Goal: Obtain resource: Download file/media

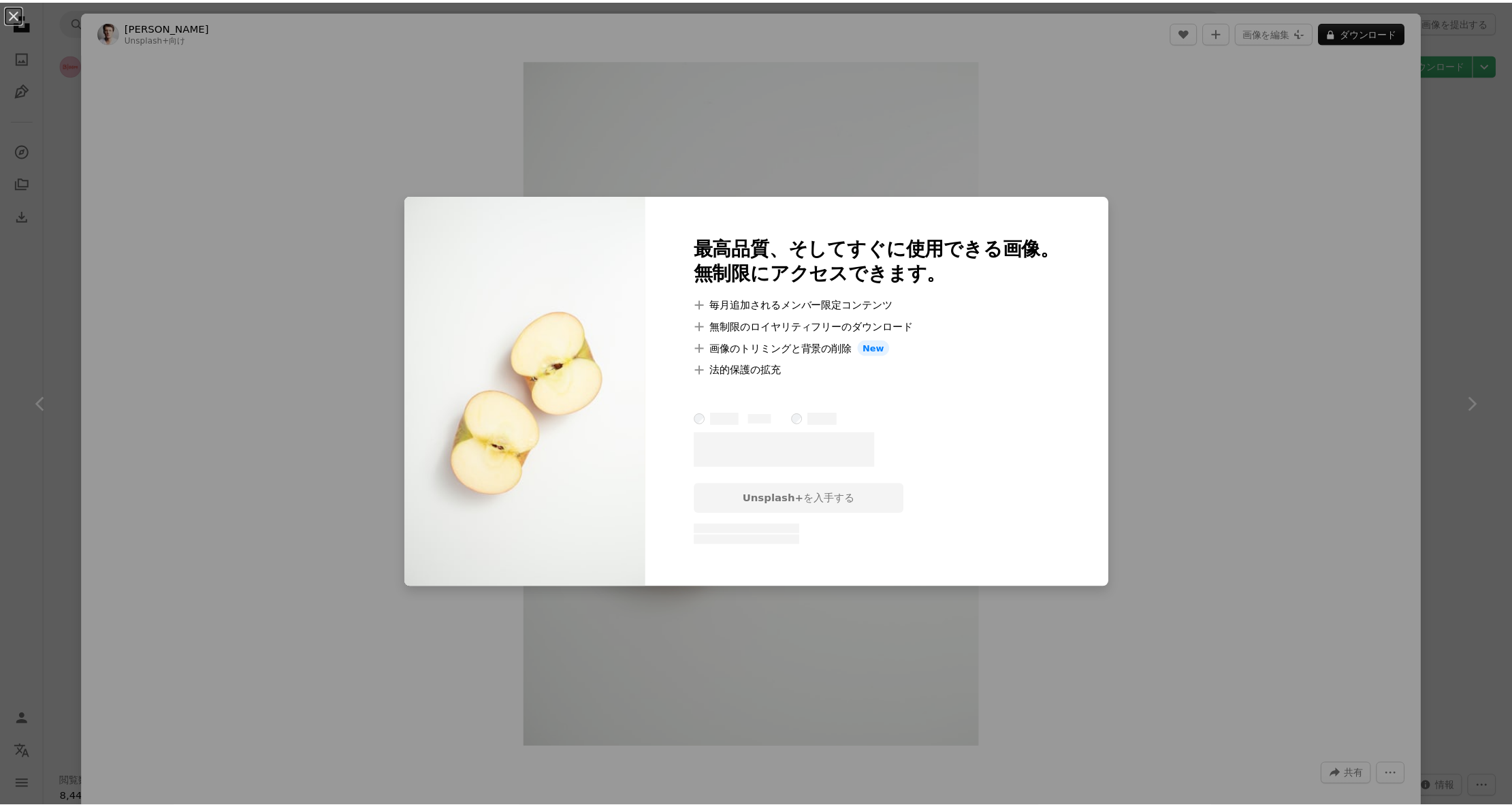
scroll to position [44913, 0]
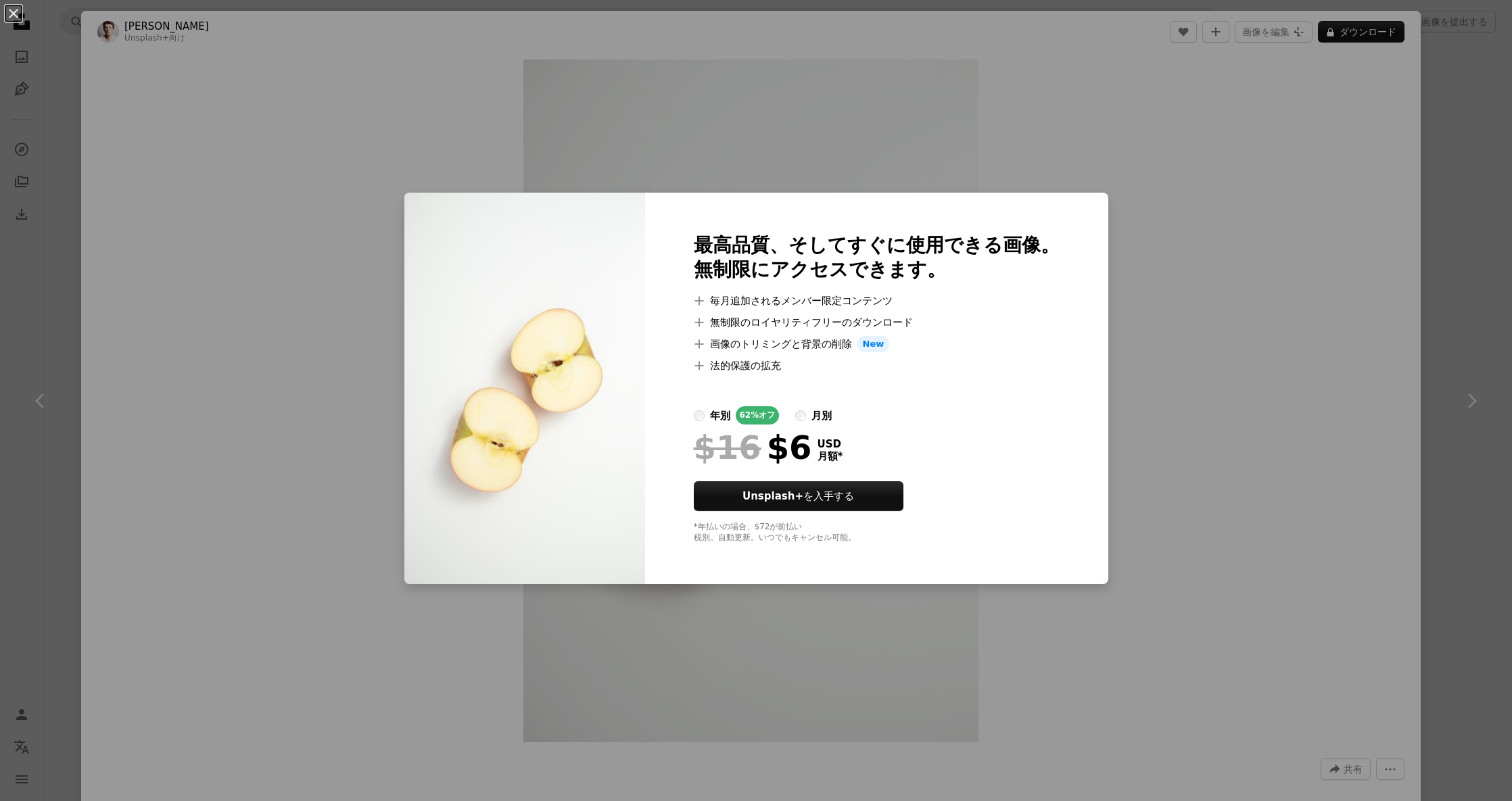
click at [808, 133] on div "An X shape 最高品質、そしてすぐに使用できる画像。 無制限にアクセスできます。 A plus sign 毎月追加されるメンバー限定コンテンツ A p…" at bounding box center [756, 400] width 1512 height 801
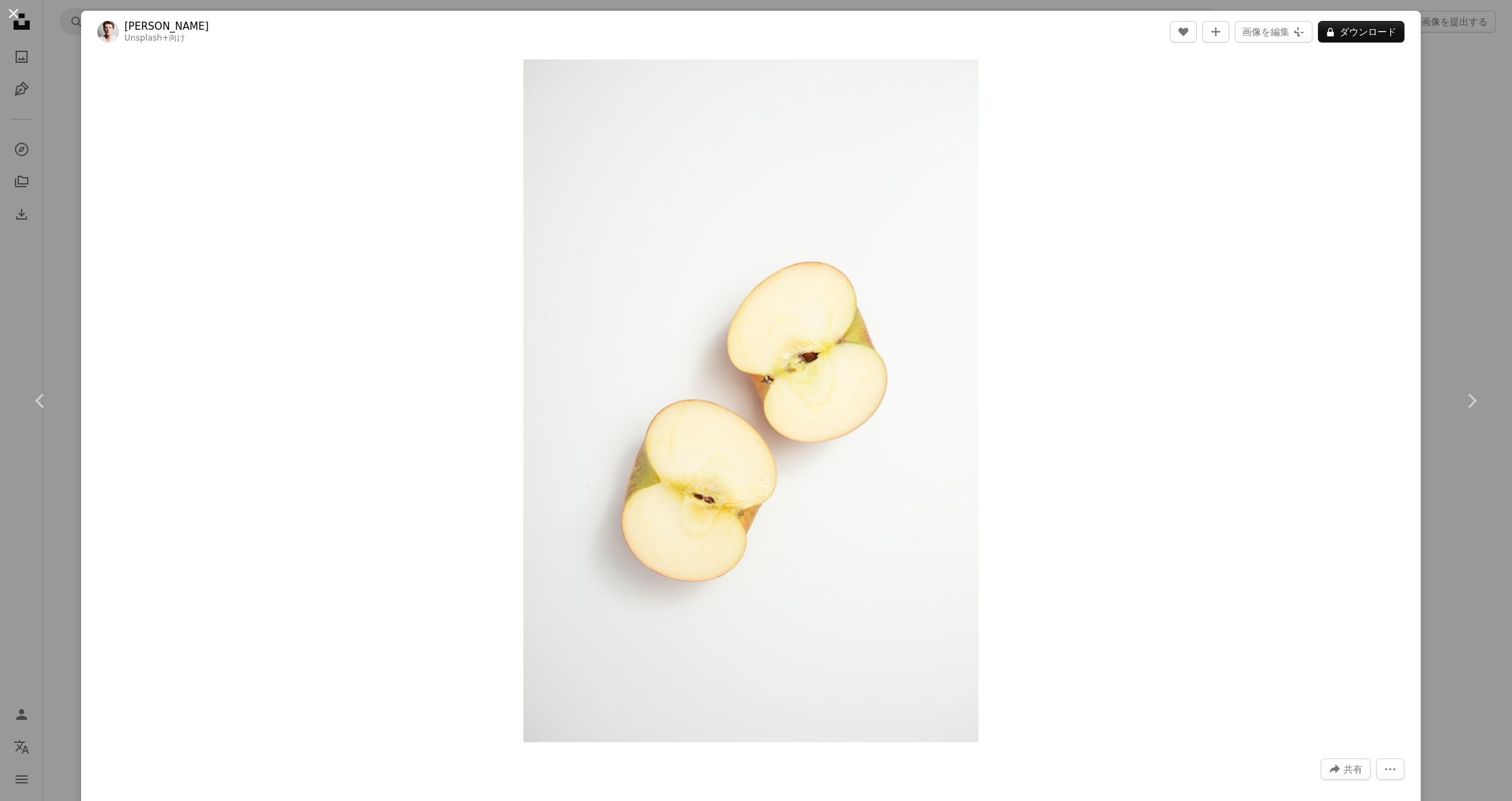
click at [21, 12] on button "An X shape" at bounding box center [13, 13] width 16 height 16
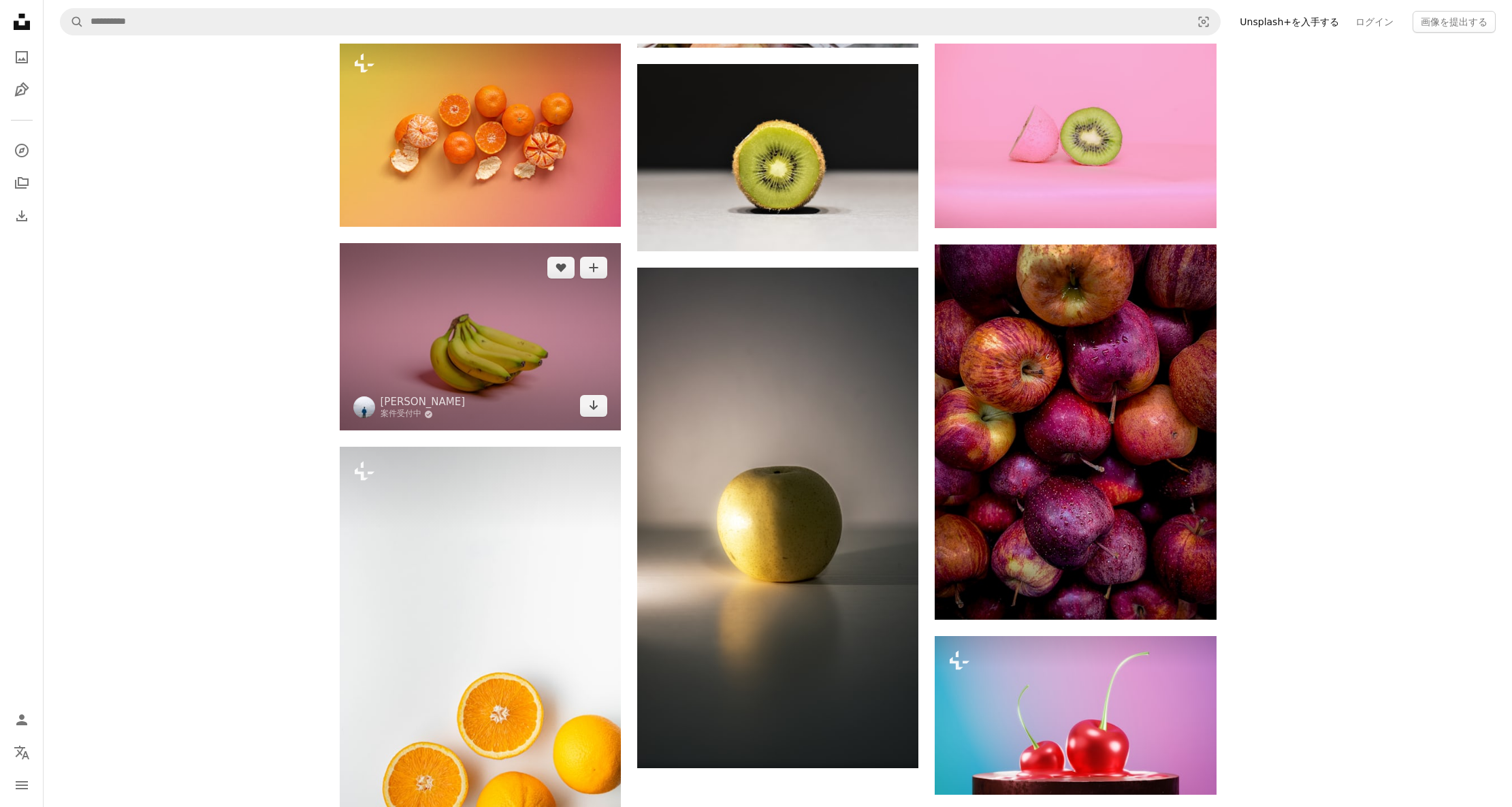
scroll to position [47285, 0]
